Goal: Information Seeking & Learning: Find specific fact

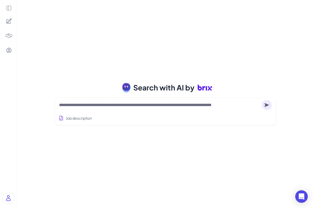
click at [103, 102] on textarea at bounding box center [159, 105] width 200 height 6
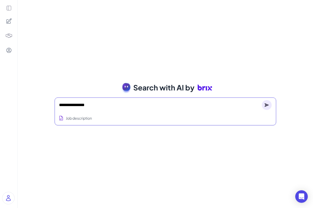
type textarea "**********"
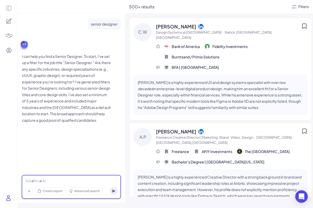
click at [56, 182] on div at bounding box center [71, 182] width 92 height 6
click at [56, 180] on div at bounding box center [71, 182] width 92 height 6
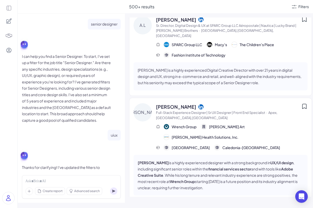
click at [195, 67] on p "[PERSON_NAME] is a highly experienced Digital Creative Director with over 21 ye…" at bounding box center [220, 76] width 165 height 19
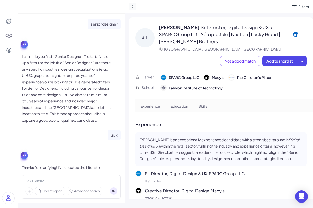
click at [132, 7] on icon at bounding box center [132, 6] width 5 height 5
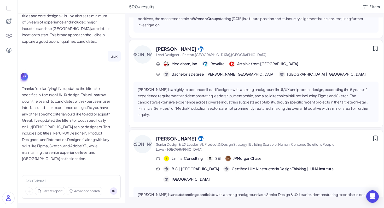
scroll to position [396, 0]
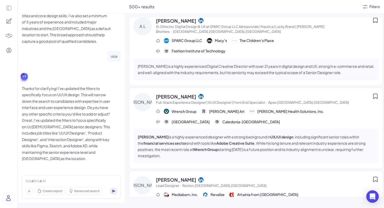
click at [211, 24] on span "Sr. Director, Digital Design & UX at SPARC Group LLC Aéropostale | Nautica | Lu…" at bounding box center [264, 29] width 216 height 10
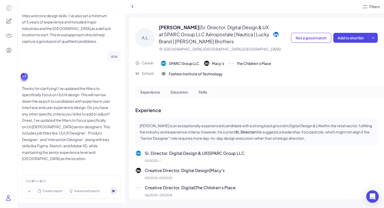
click at [134, 7] on icon at bounding box center [132, 6] width 5 height 5
